Goal: Task Accomplishment & Management: Use online tool/utility

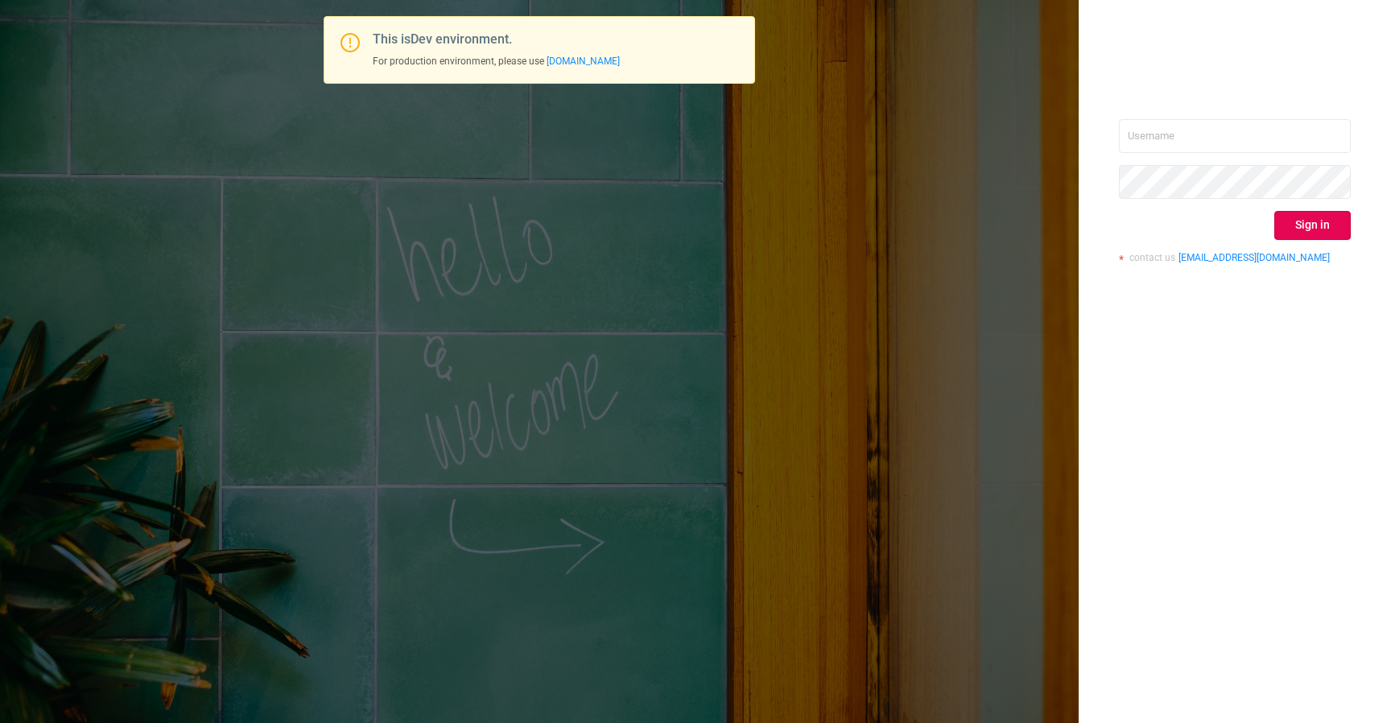
click at [1266, 118] on div "Sign in contact us info@protected.media" at bounding box center [1235, 361] width 312 height 723
click at [1258, 132] on input "text" at bounding box center [1235, 136] width 232 height 34
type input "izdrnja@mediaocean.com"
